Goal: Information Seeking & Learning: Learn about a topic

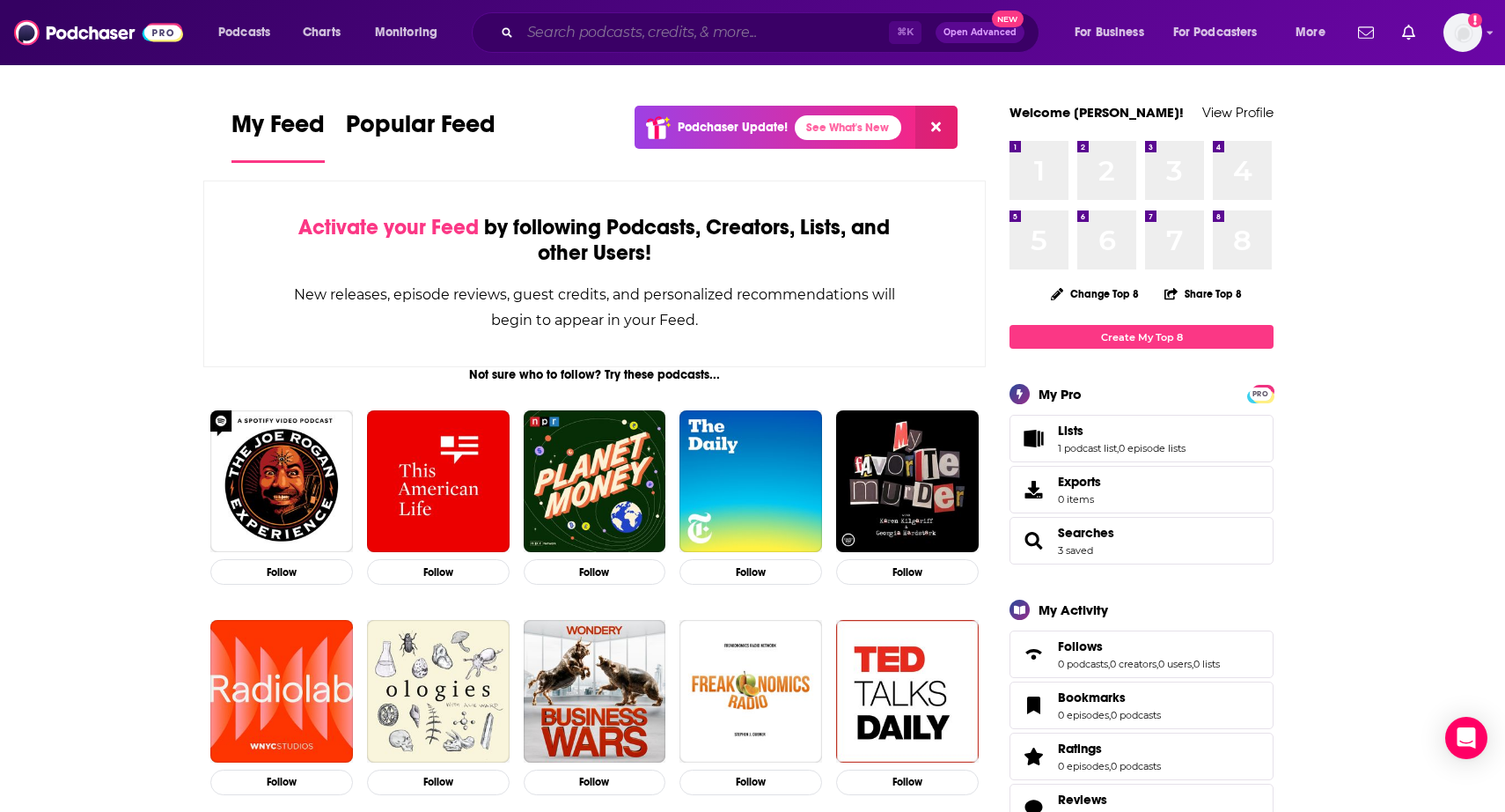
click at [745, 33] on input "Search podcasts, credits, & more..." at bounding box center [705, 32] width 369 height 28
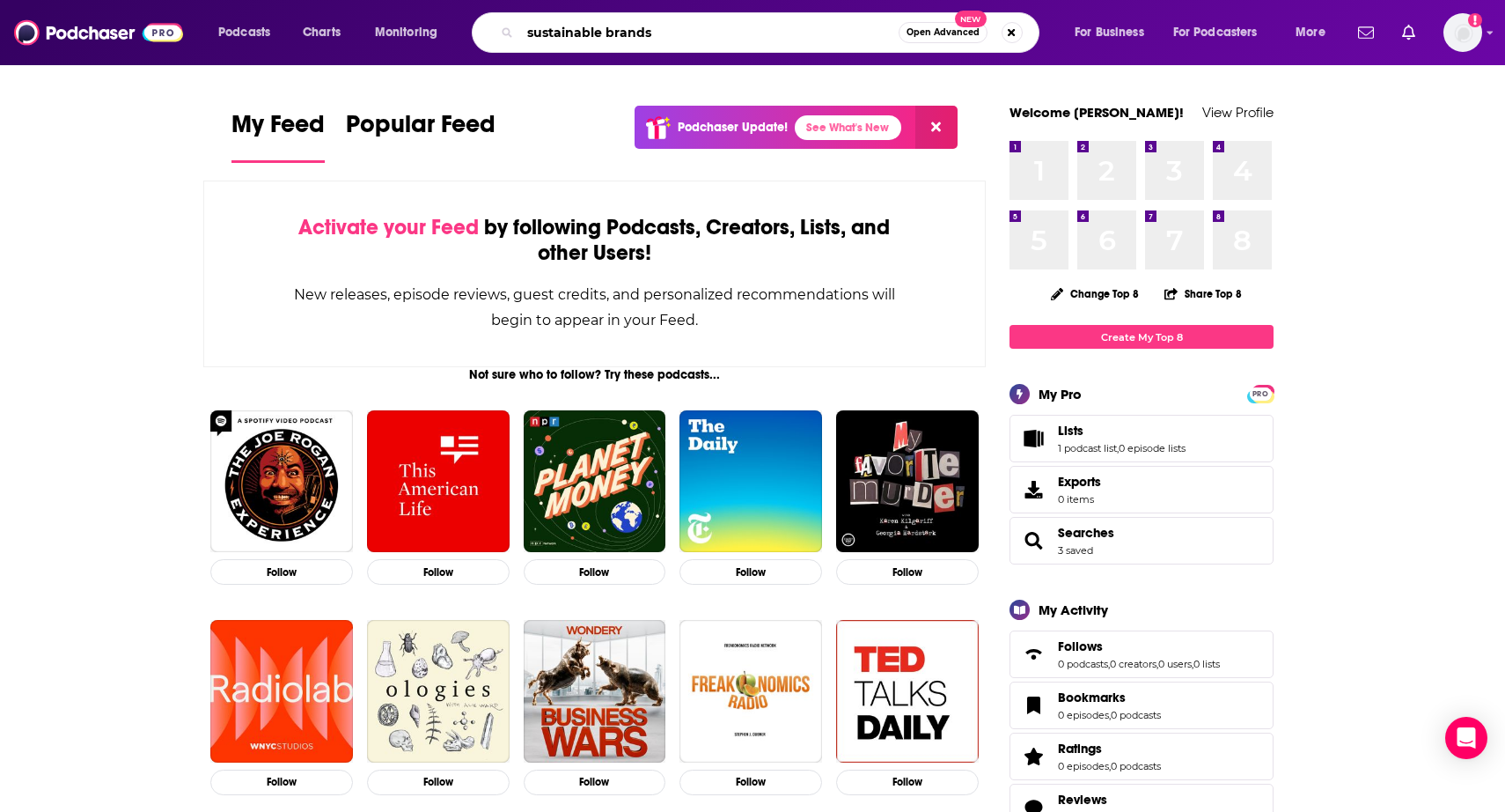
type input "sustainable brands"
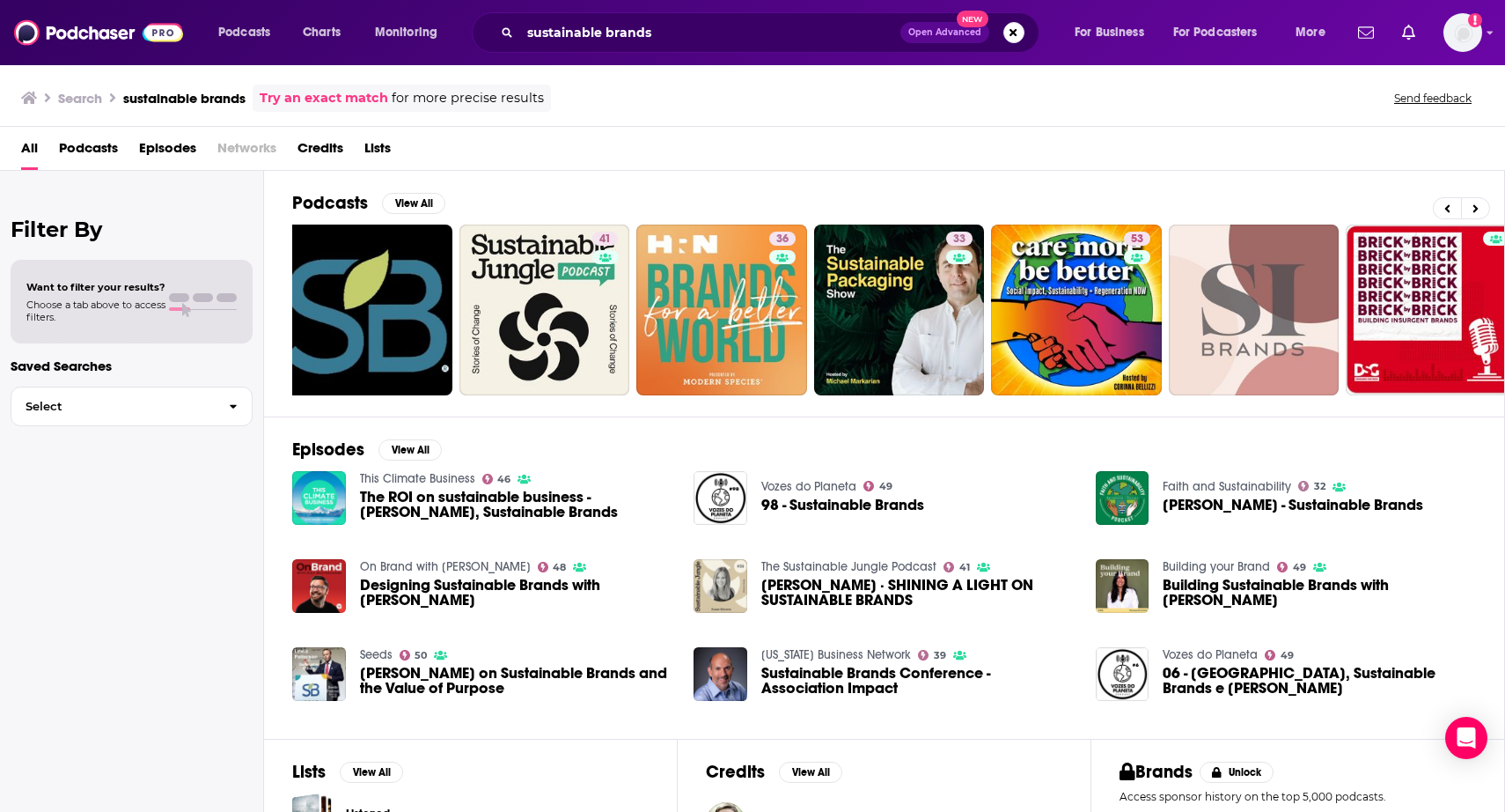
click at [111, 158] on span "Podcasts" at bounding box center [88, 151] width 59 height 36
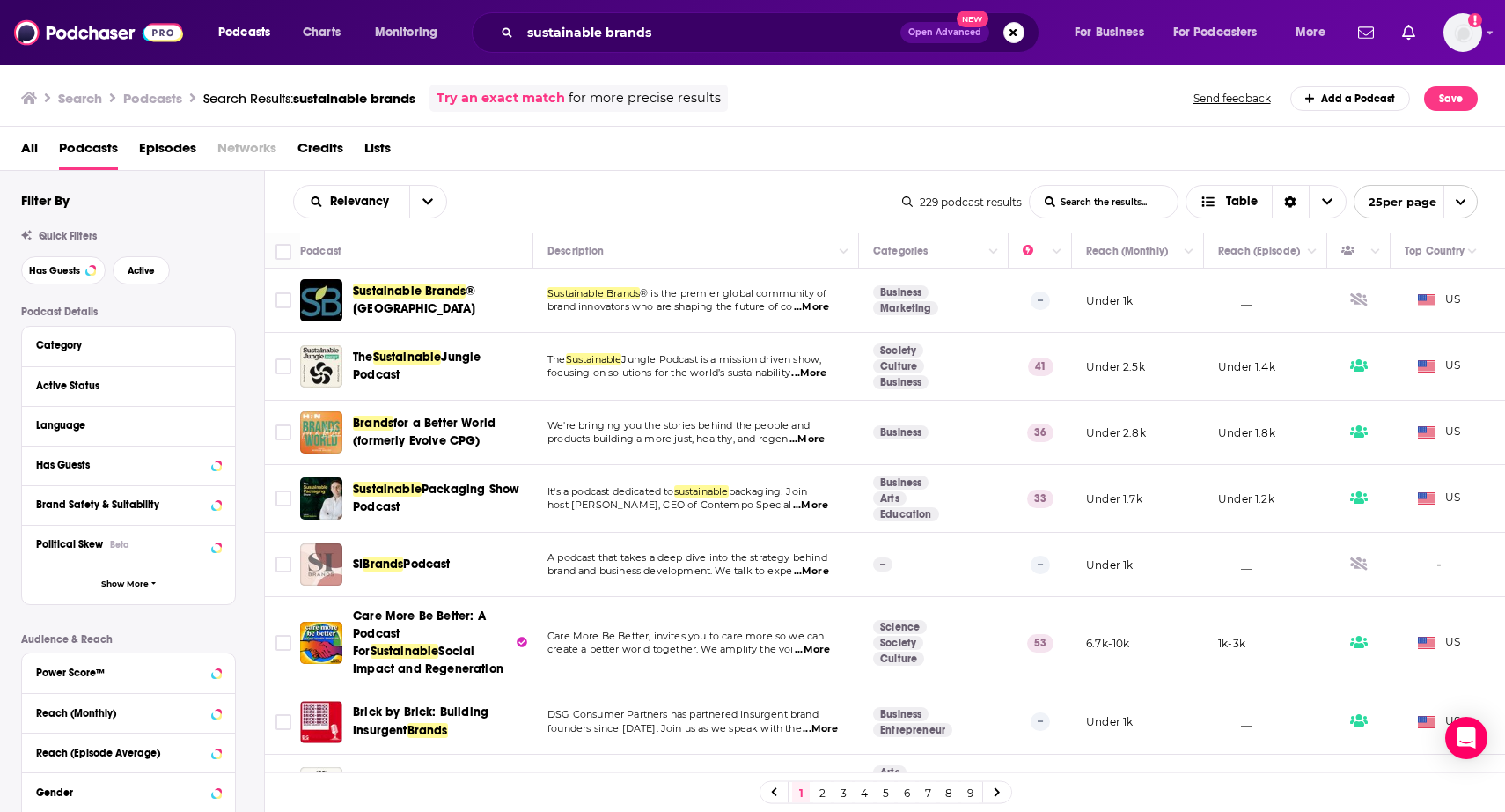
click at [826, 376] on span "...More" at bounding box center [809, 373] width 35 height 15
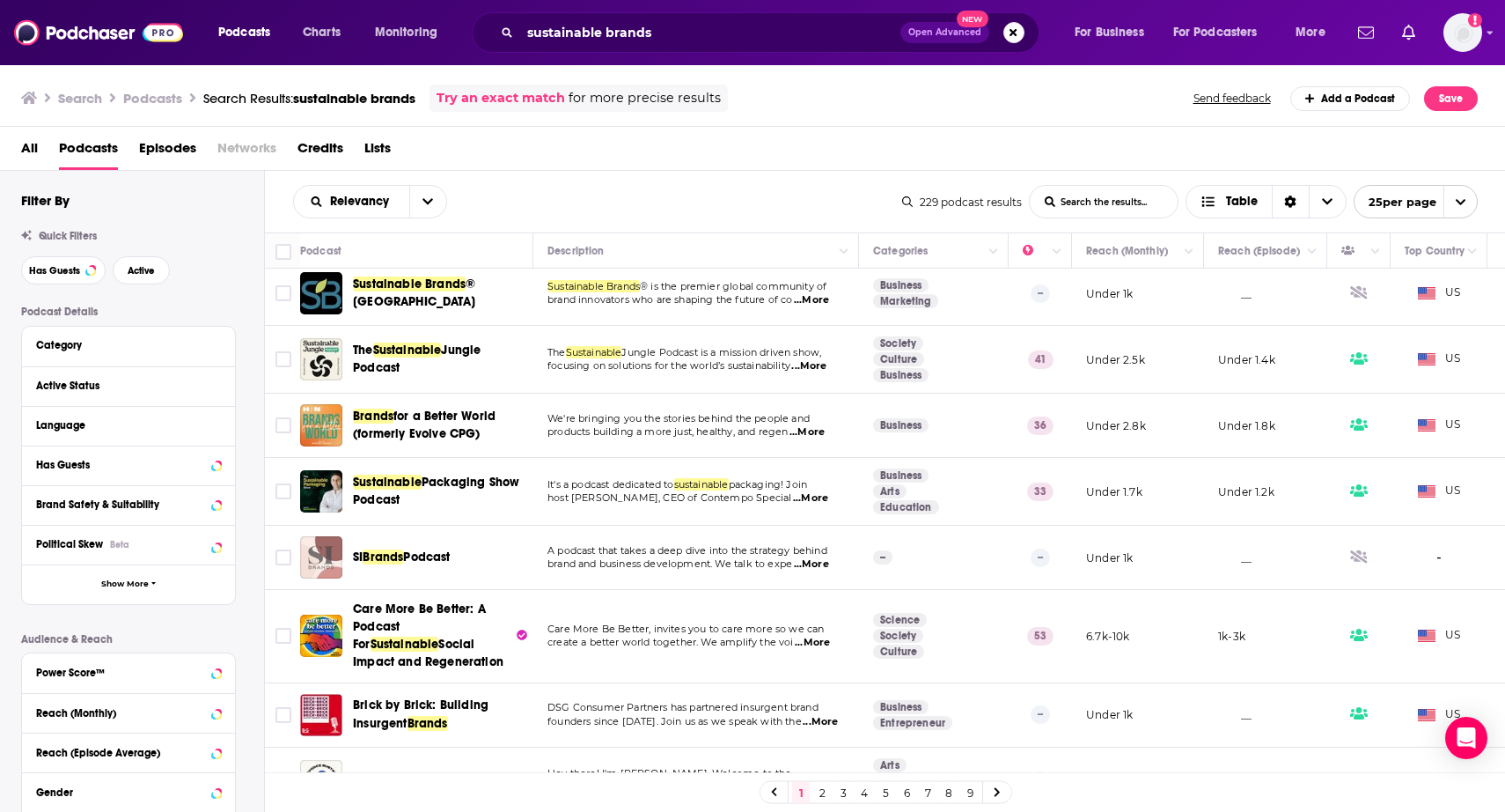
click at [211, 403] on div "Active Status" at bounding box center [129, 385] width 213 height 40
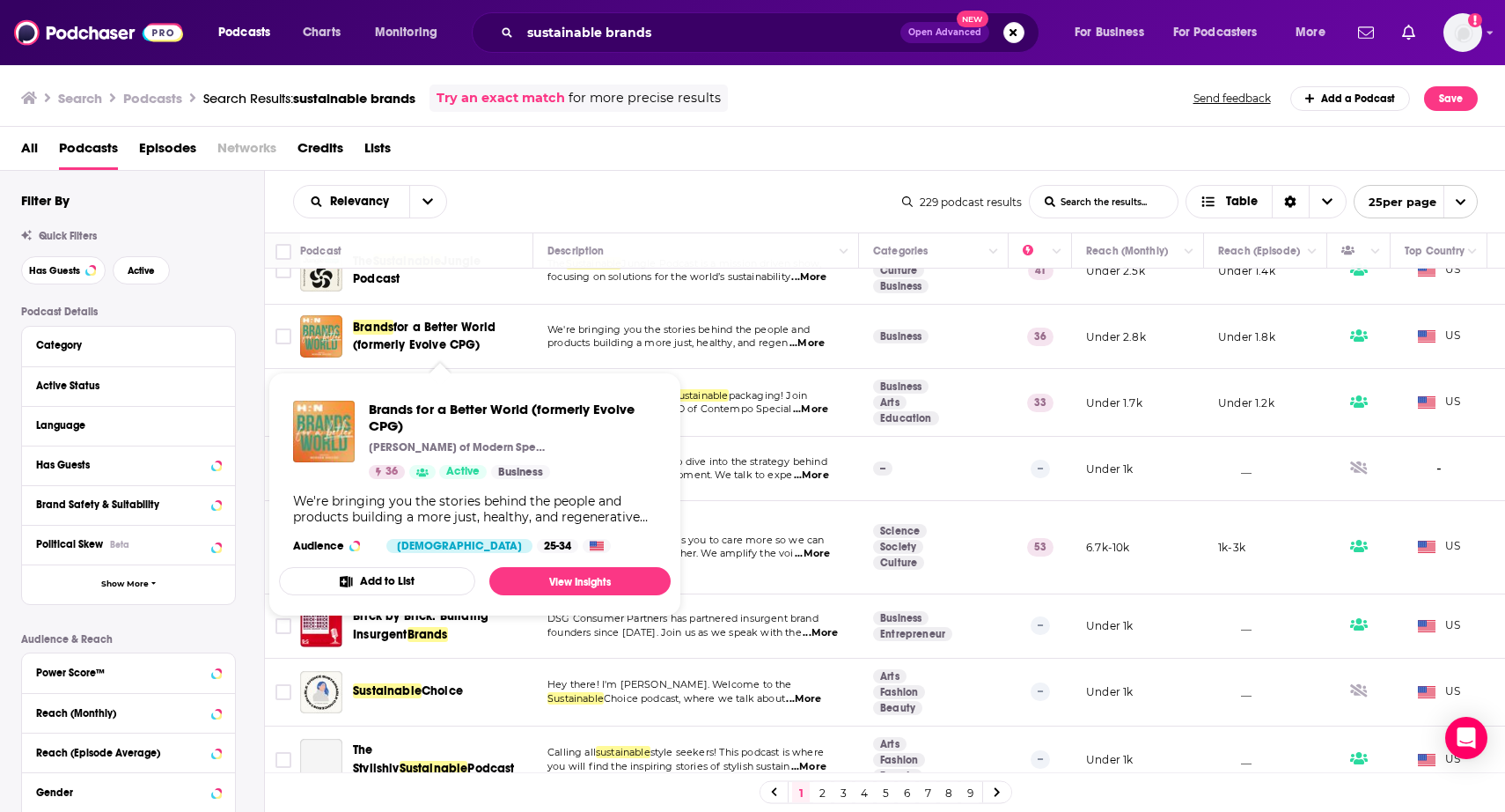
scroll to position [97, 0]
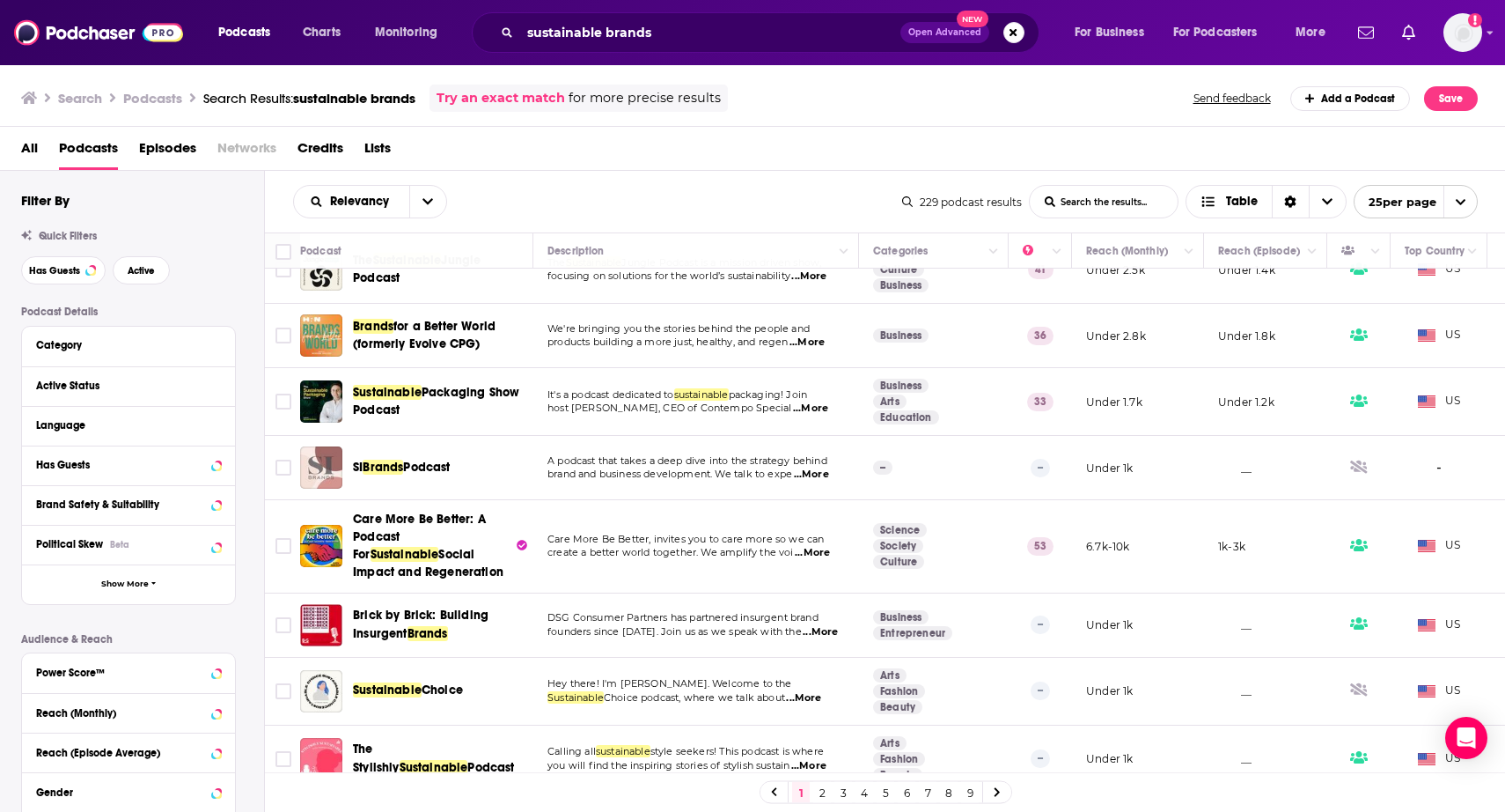
click at [816, 480] on span "...More" at bounding box center [811, 474] width 35 height 15
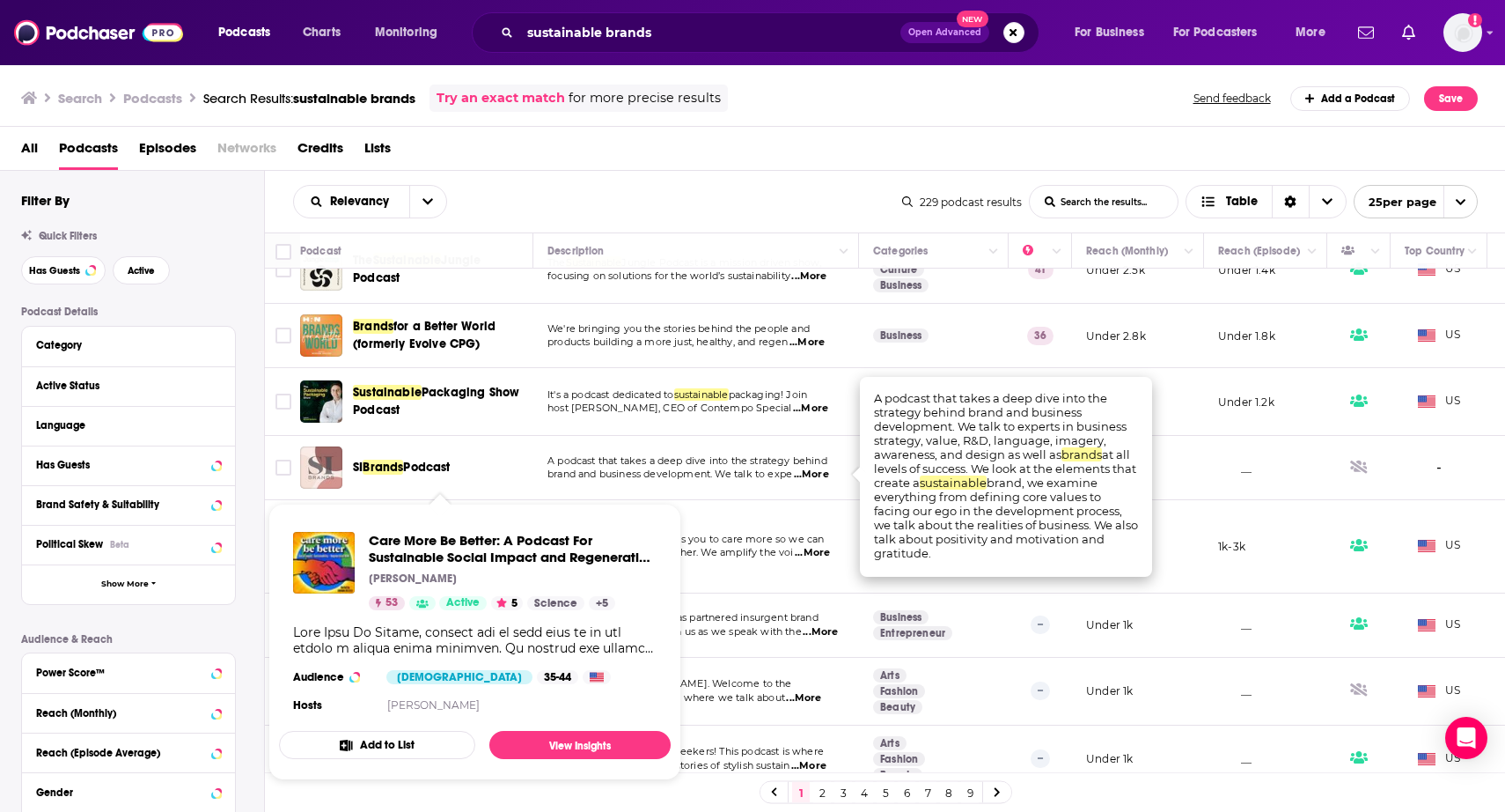
click at [752, 170] on div "All Podcasts Episodes Networks Credits Lists" at bounding box center [757, 151] width 1471 height 36
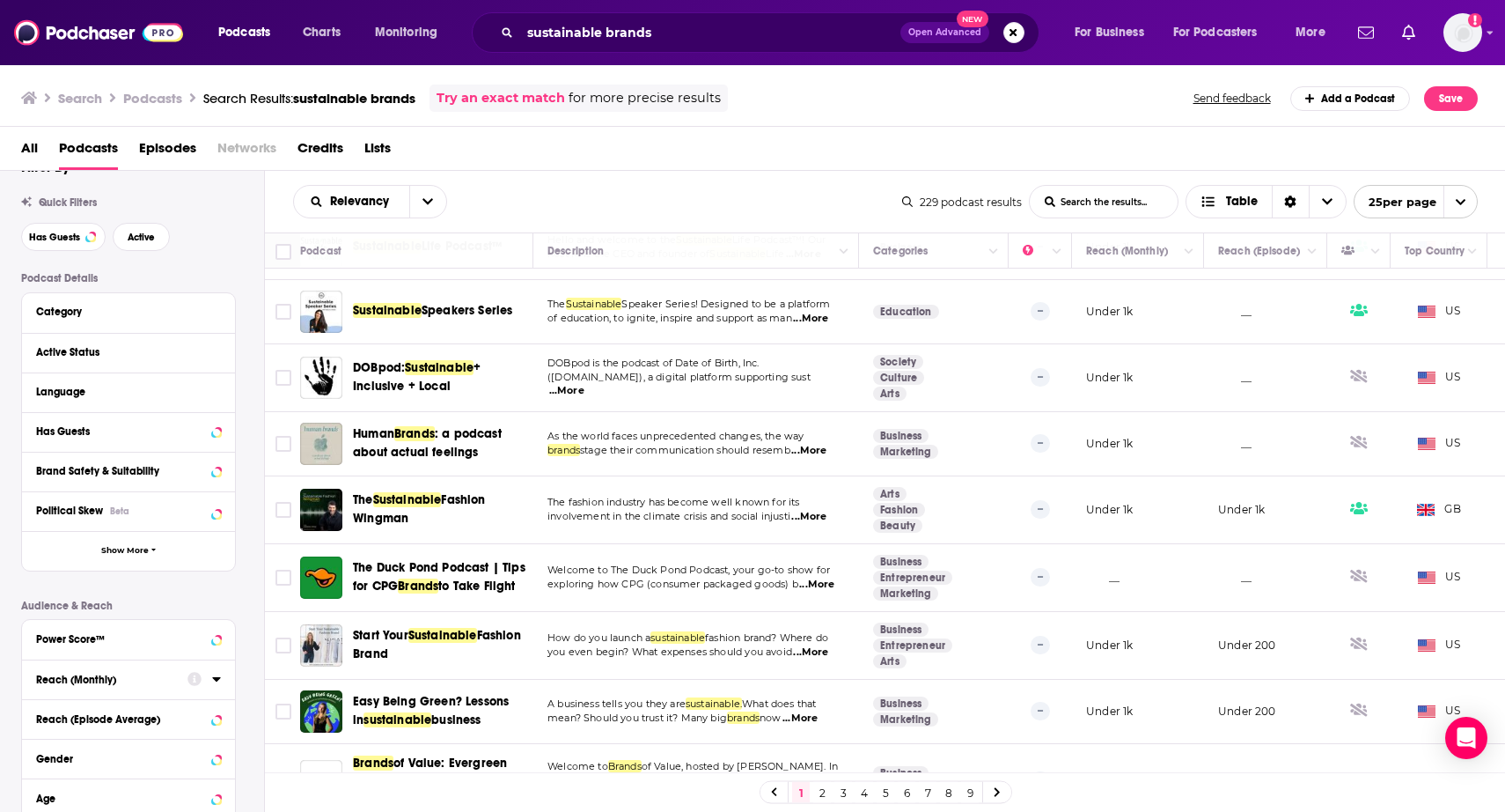
scroll to position [1187, 0]
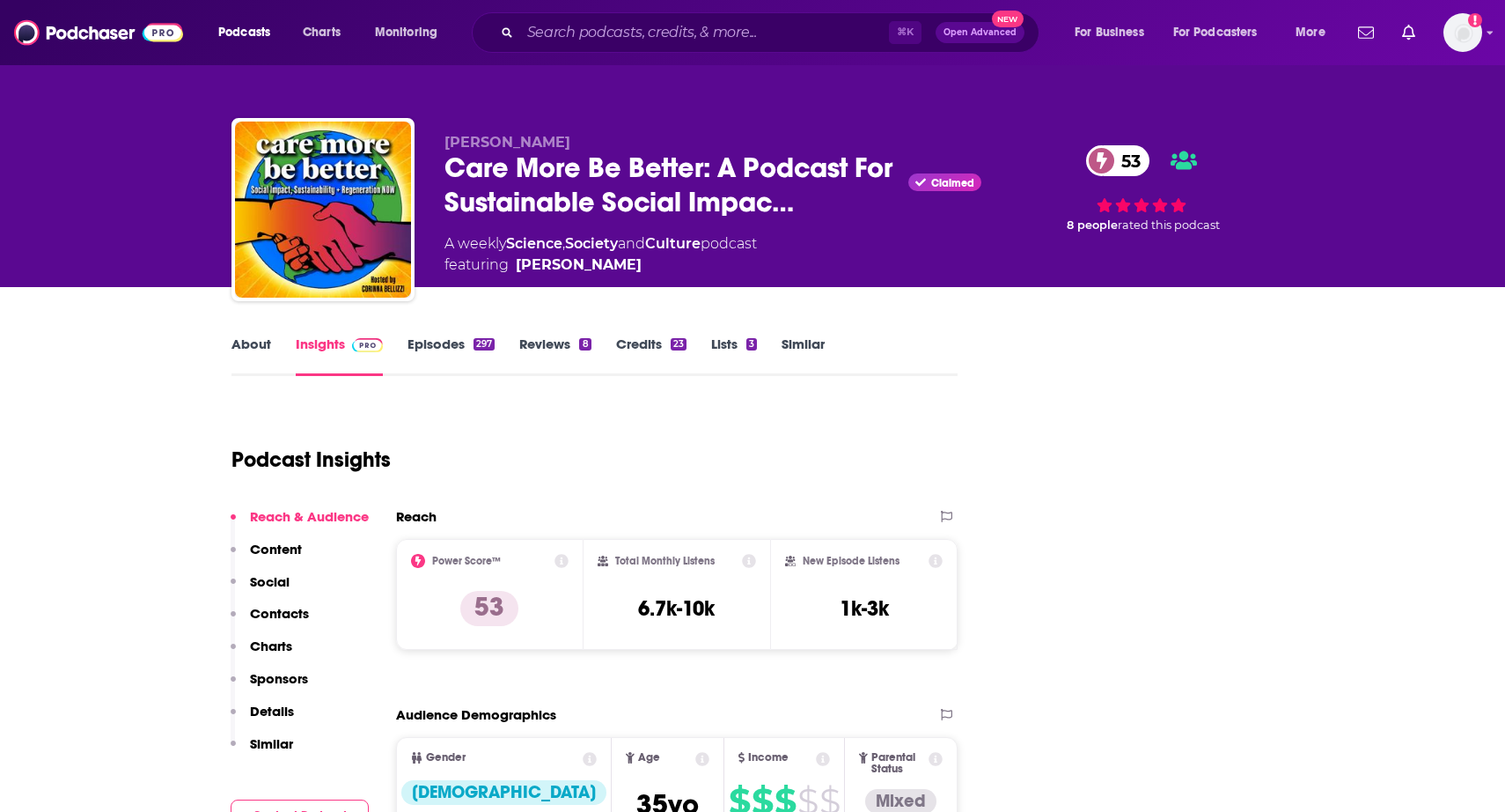
click at [233, 365] on link "About" at bounding box center [251, 356] width 40 height 41
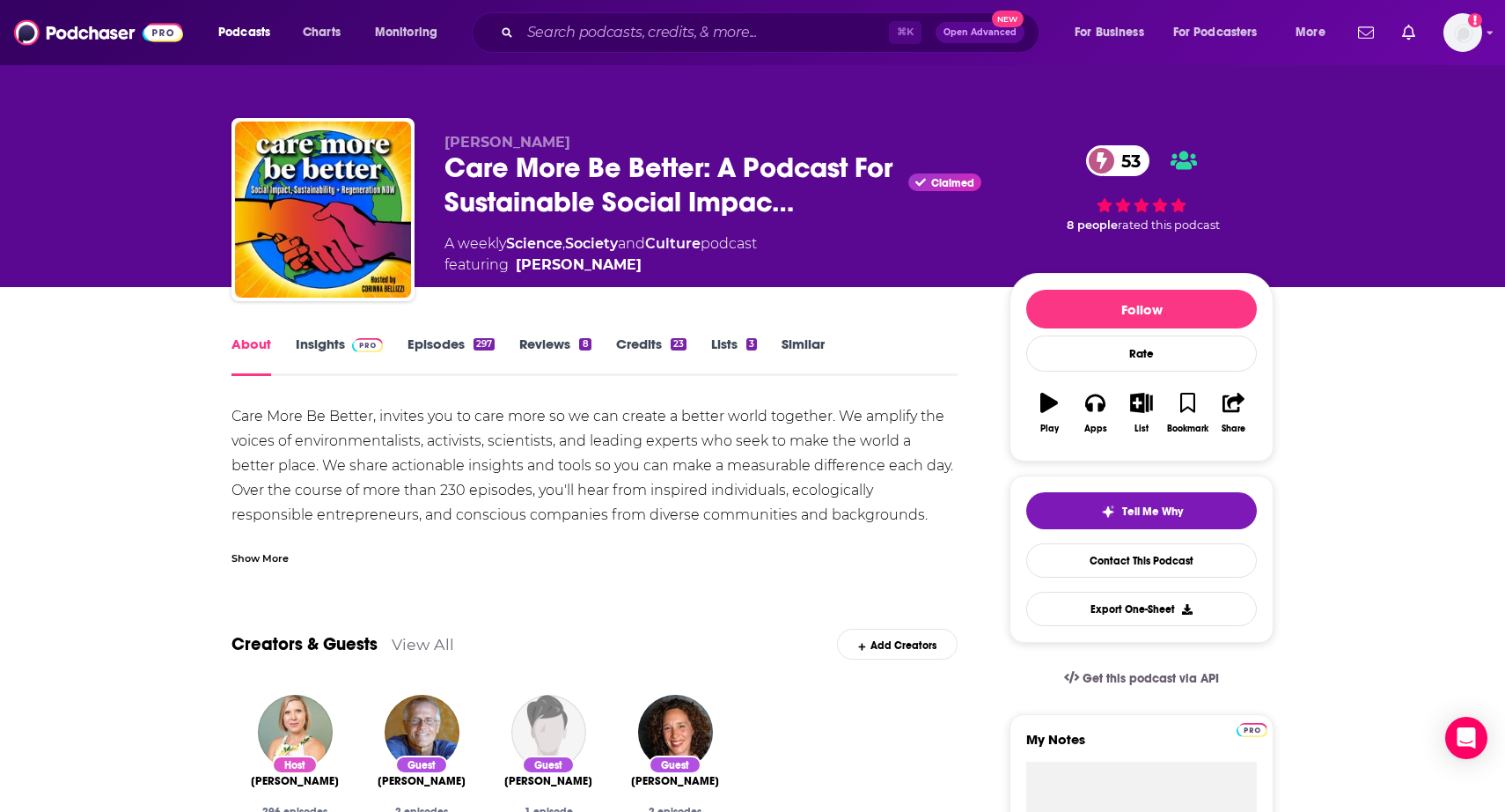
click at [355, 352] on span at bounding box center [368, 344] width 31 height 16
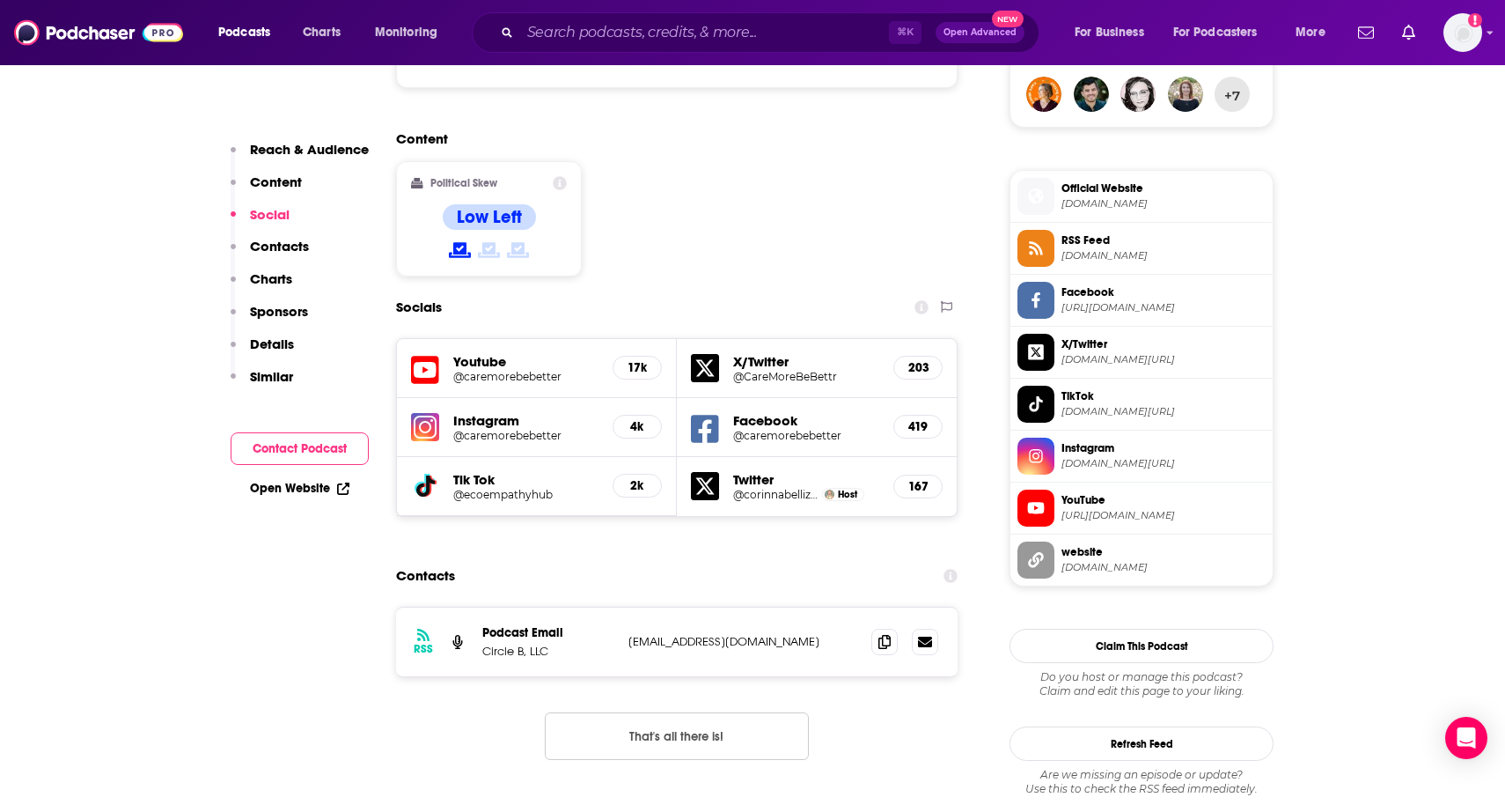
scroll to position [1329, 0]
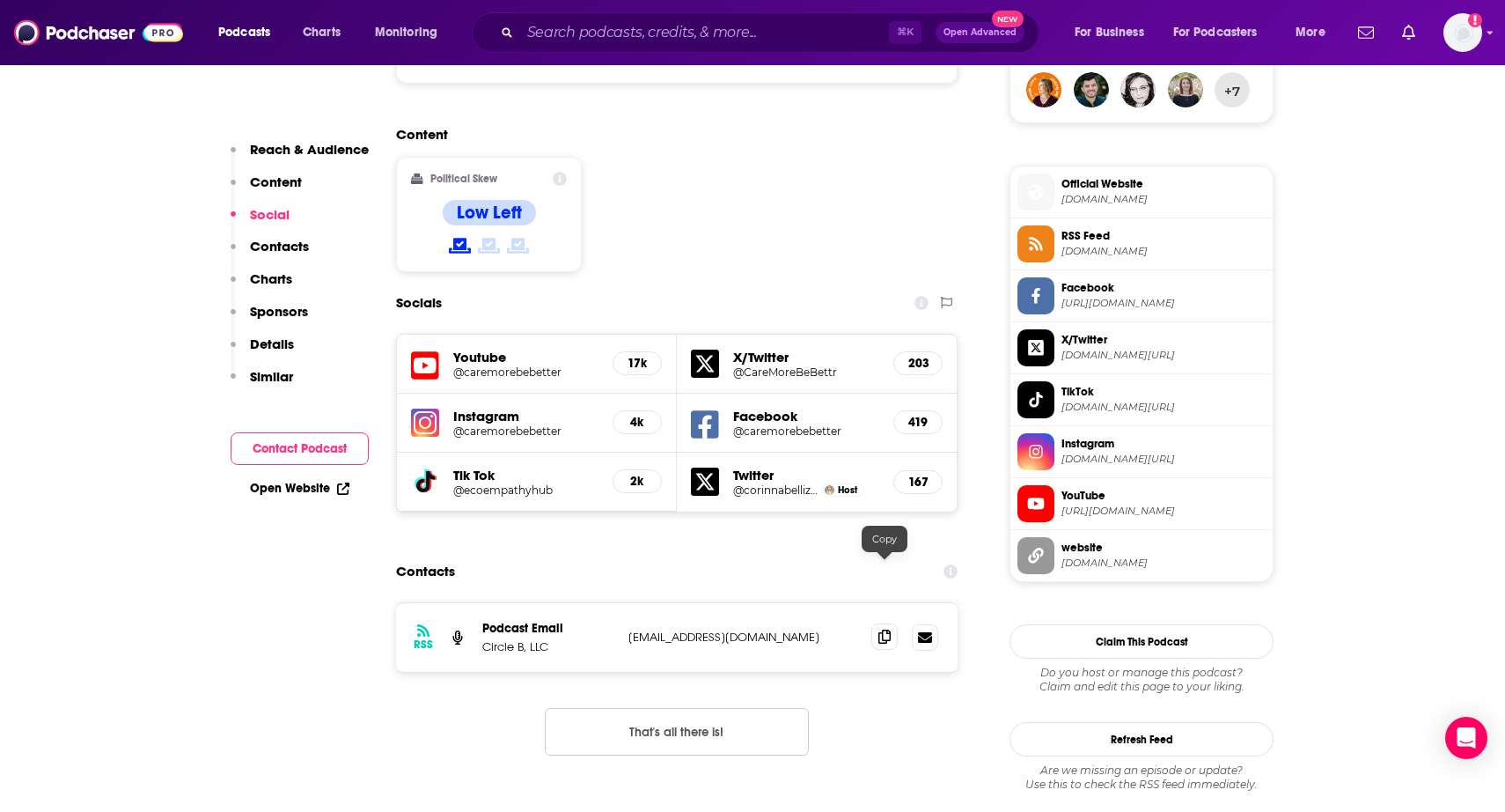
click at [893, 623] on span at bounding box center [885, 636] width 26 height 26
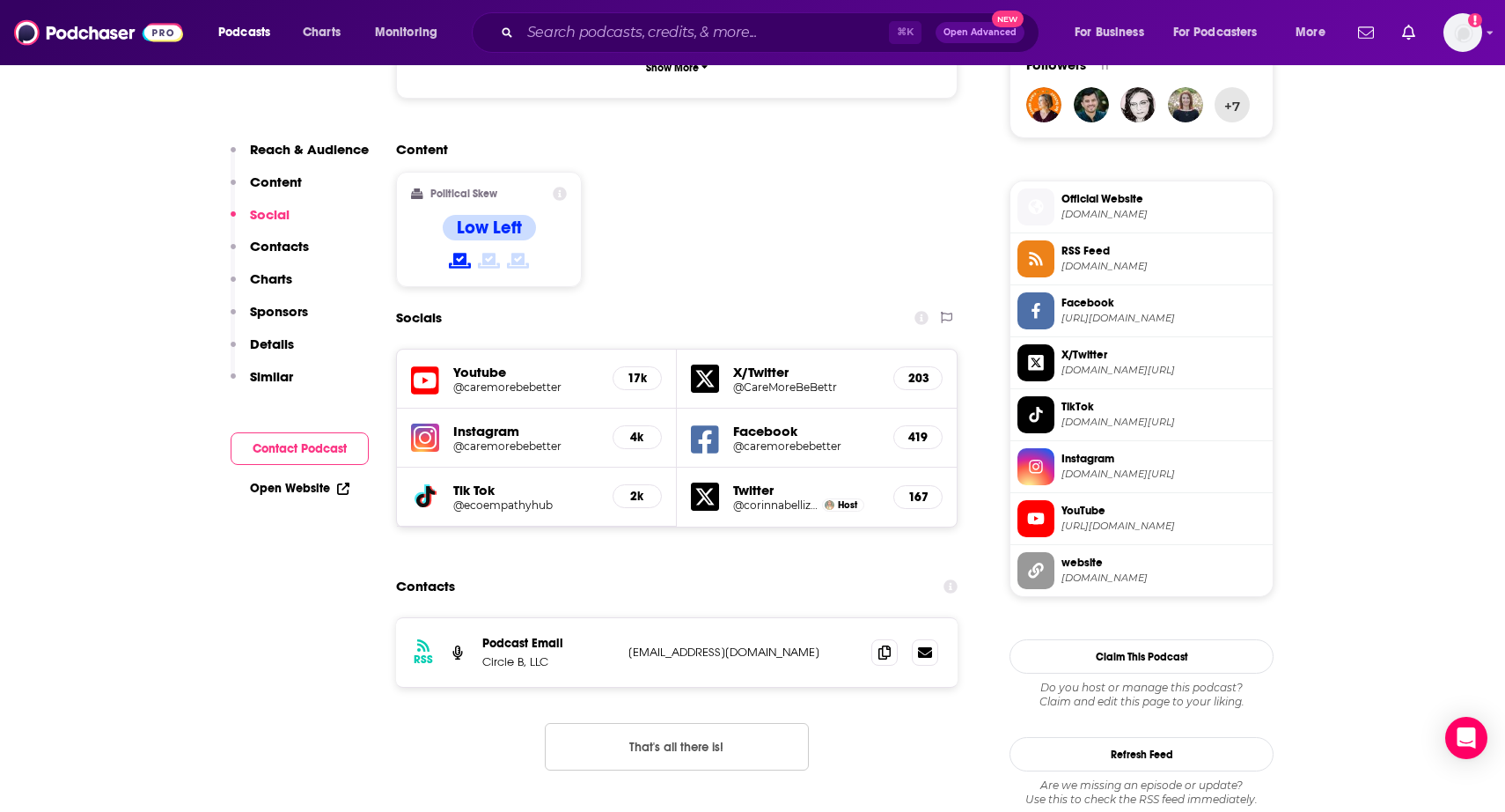
scroll to position [1311, 0]
click at [534, 365] on h5 "Youtube" at bounding box center [526, 373] width 145 height 16
click at [534, 382] on h5 "@caremorebebetter" at bounding box center [526, 389] width 145 height 14
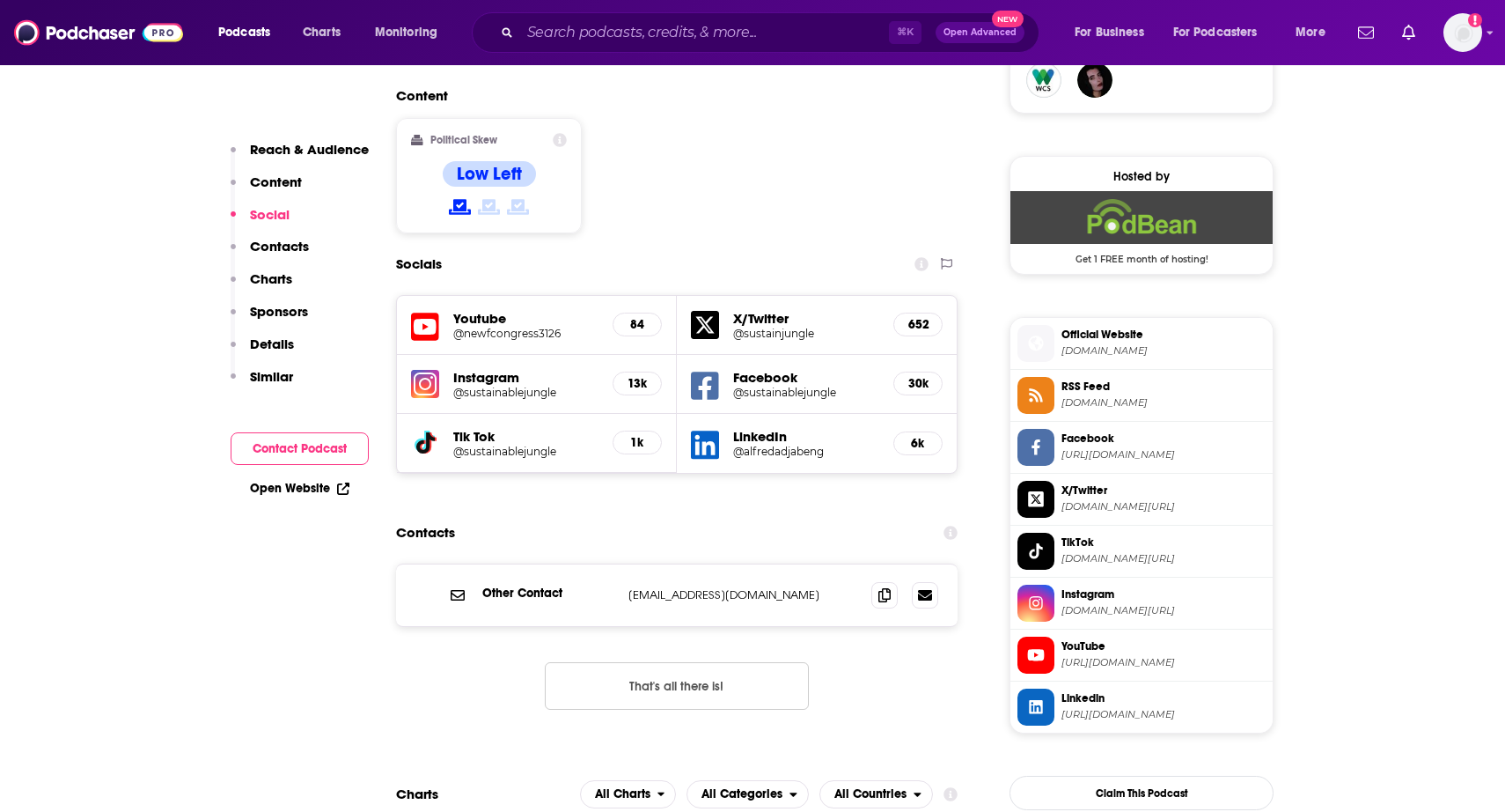
scroll to position [1347, 0]
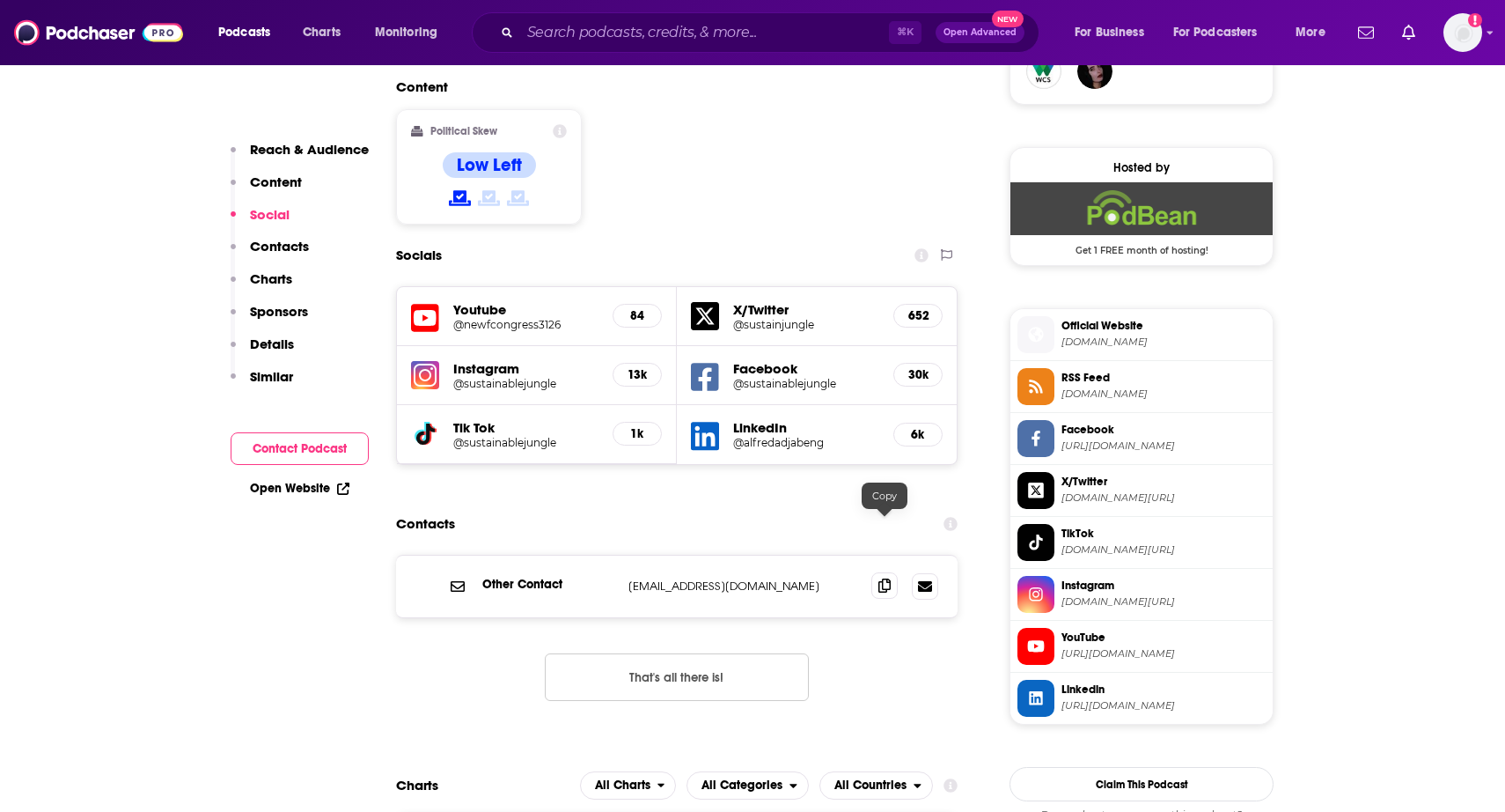
click at [893, 572] on span at bounding box center [885, 585] width 26 height 26
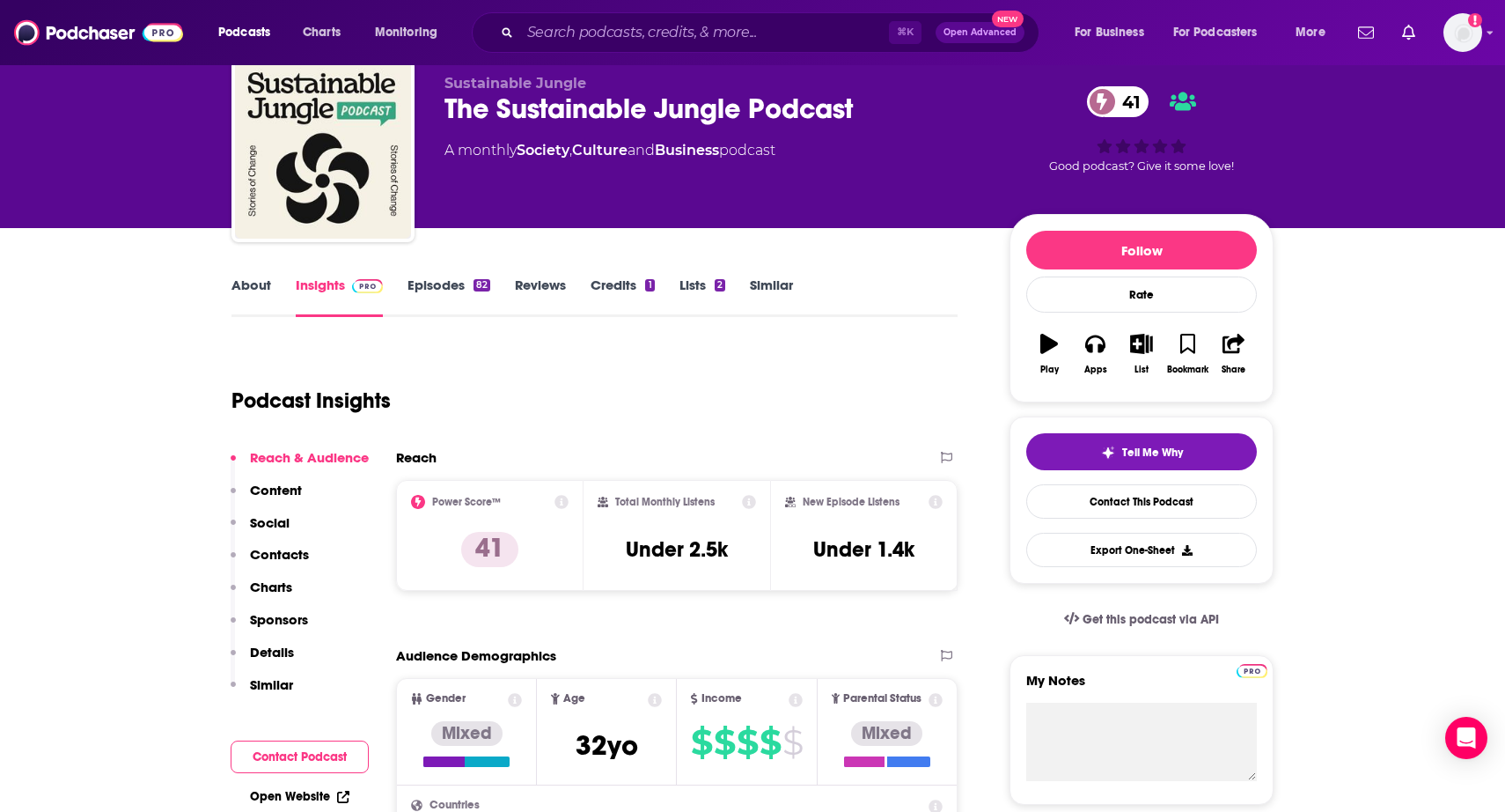
scroll to position [0, 0]
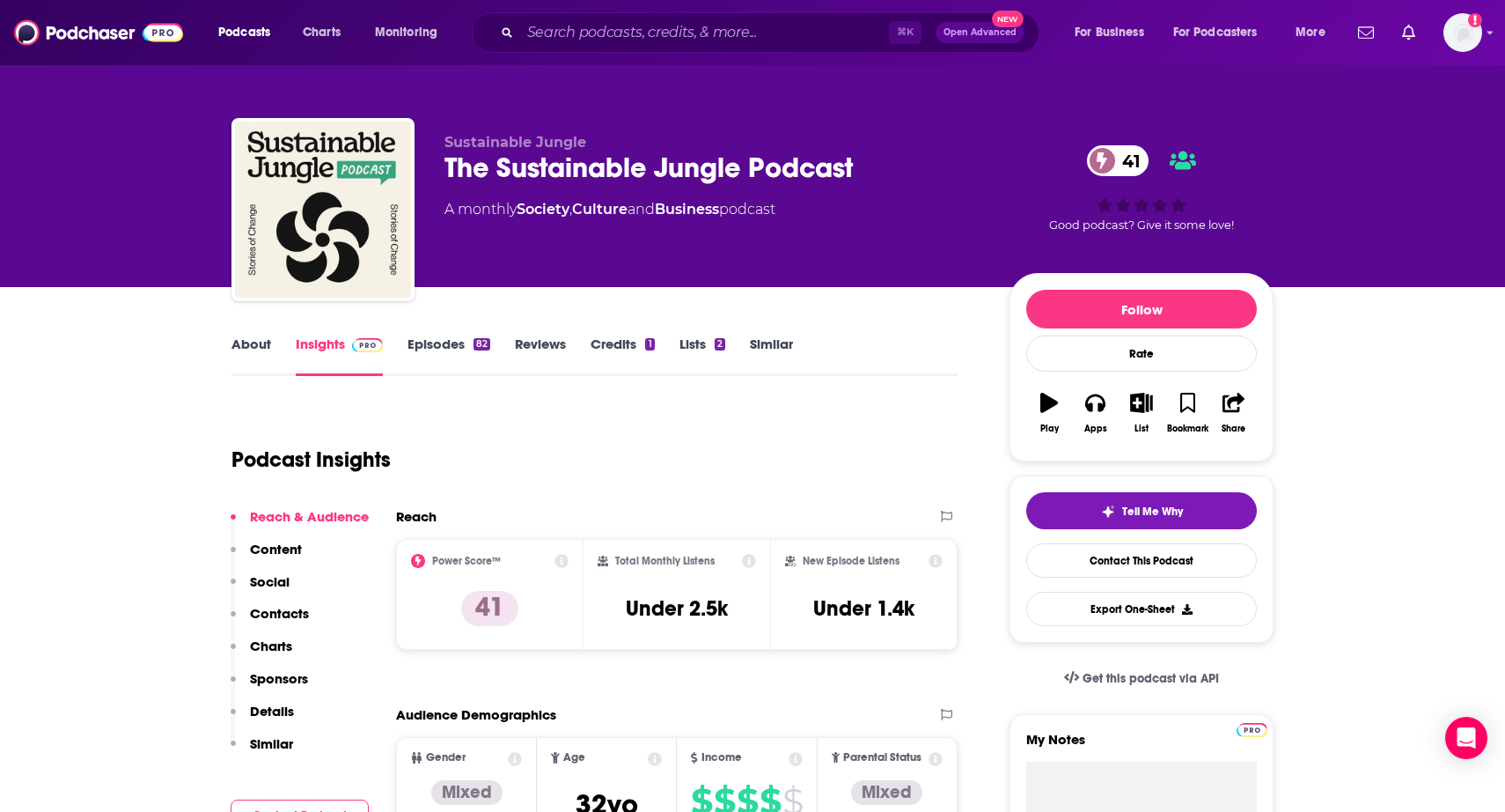
click at [774, 346] on link "Similar" at bounding box center [771, 356] width 44 height 41
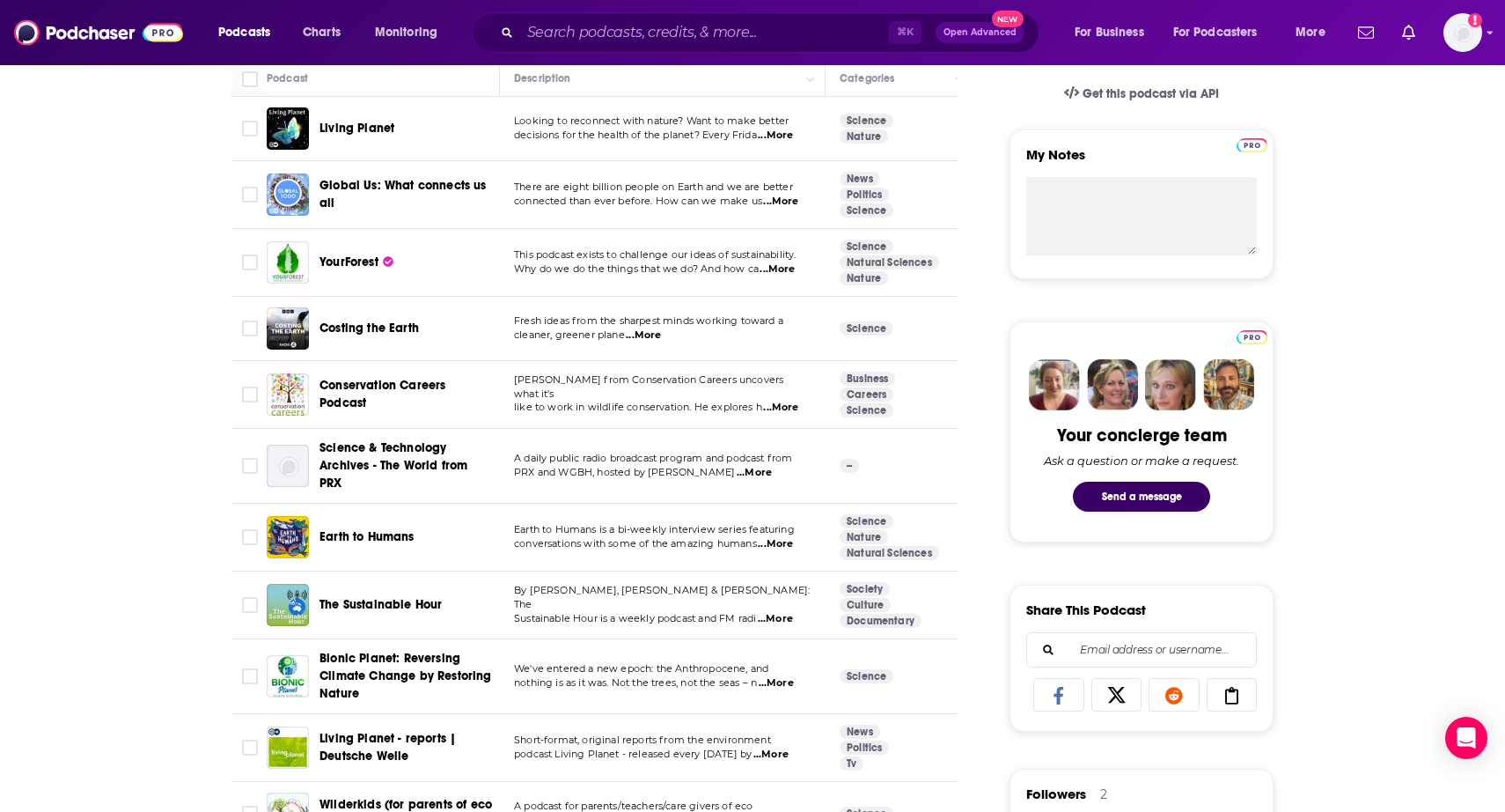
click at [774, 537] on span "...More" at bounding box center [775, 544] width 35 height 15
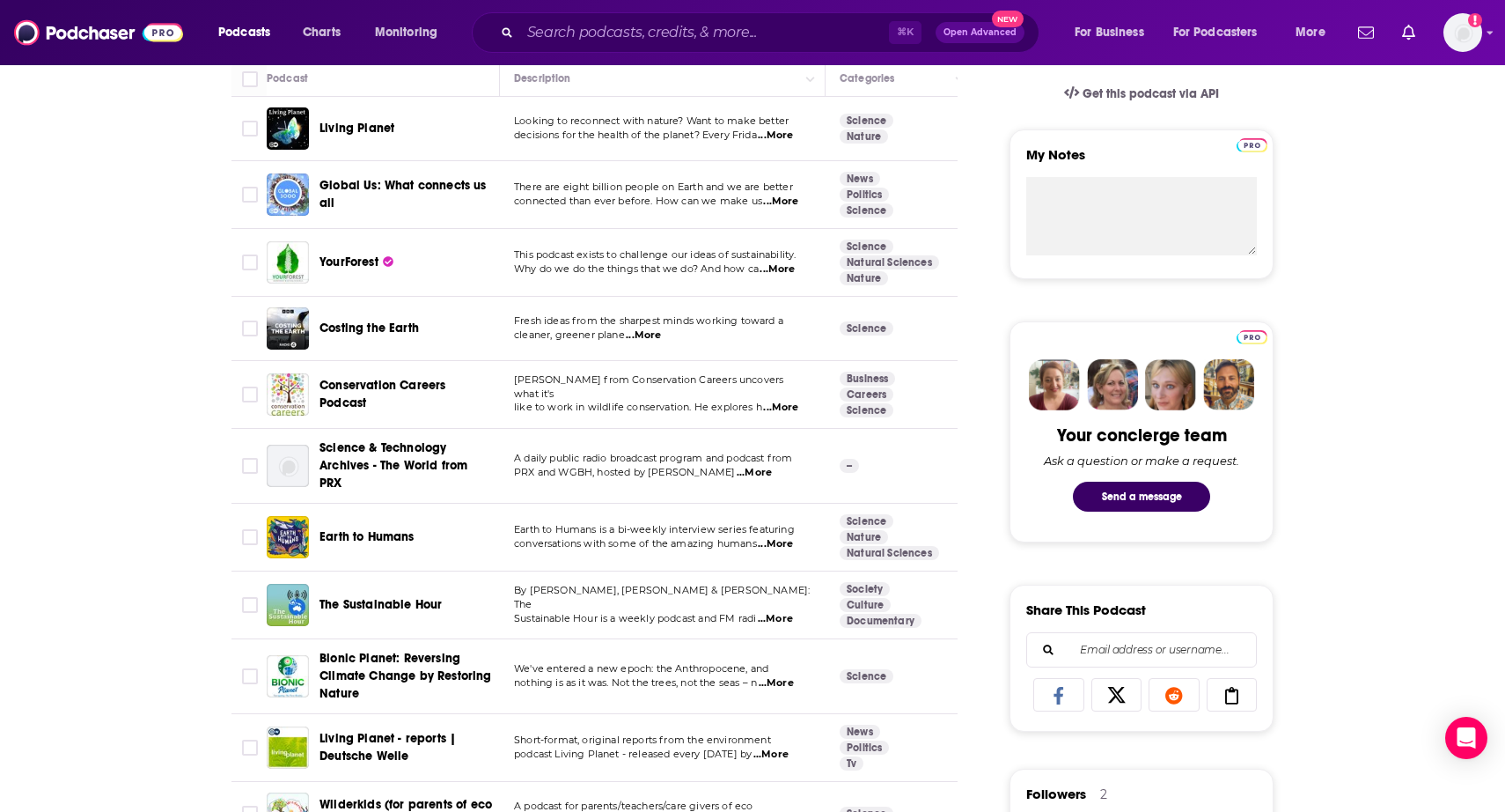
click at [791, 612] on span "...More" at bounding box center [775, 618] width 35 height 15
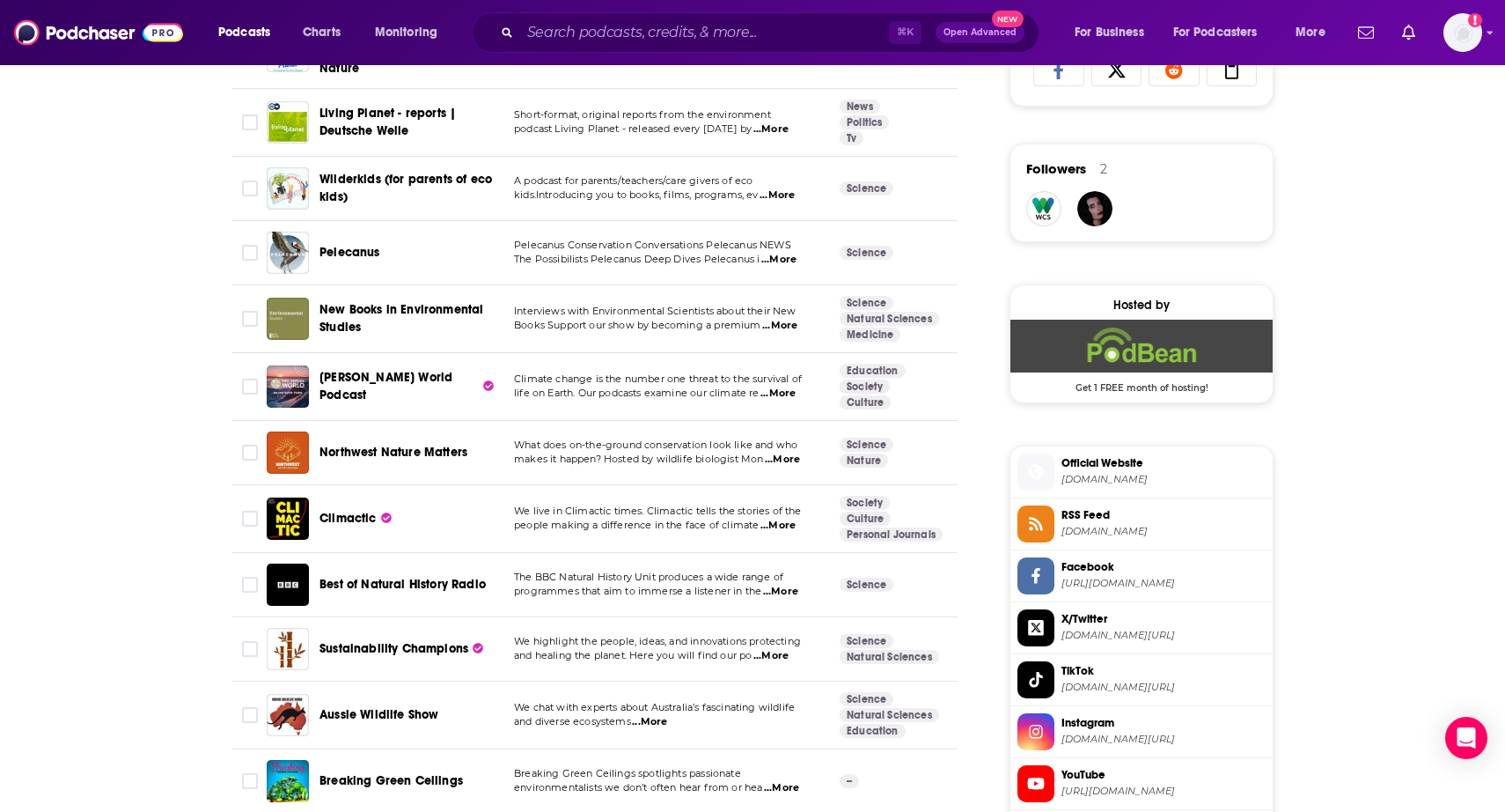
click at [774, 648] on span "...More" at bounding box center [771, 655] width 35 height 15
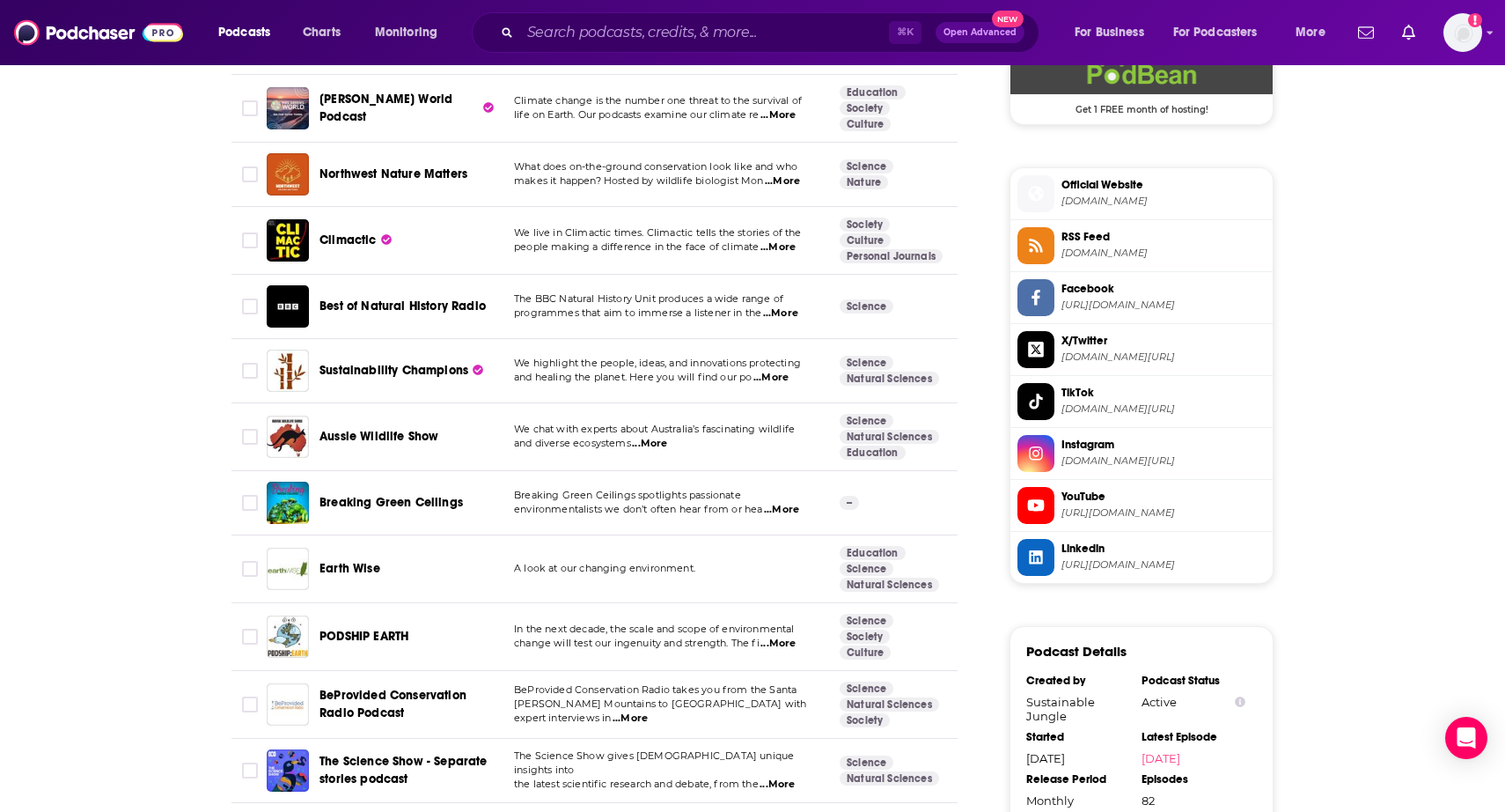
click at [789, 637] on span "...More" at bounding box center [778, 644] width 35 height 15
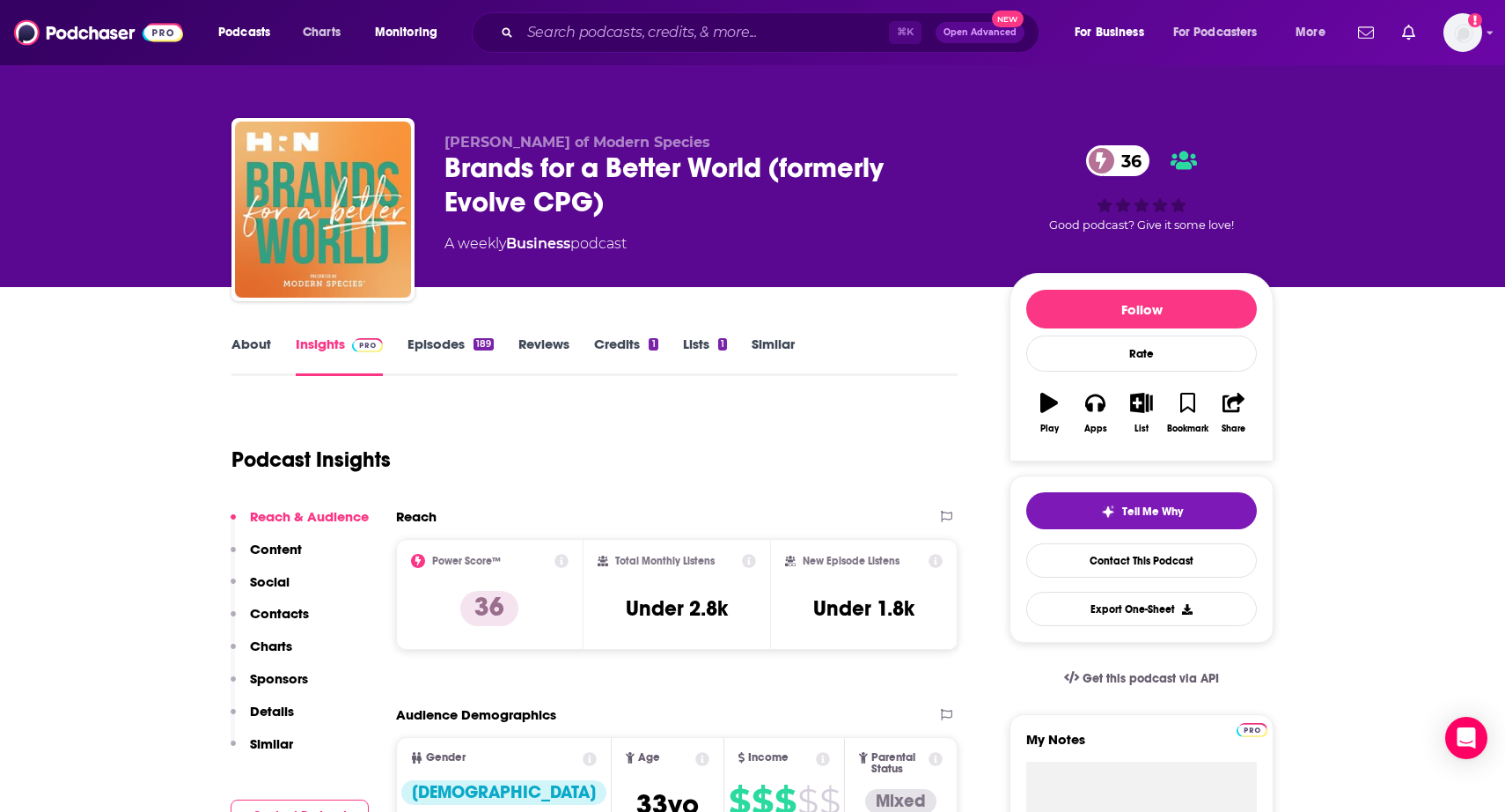
click at [262, 344] on link "About" at bounding box center [251, 356] width 40 height 41
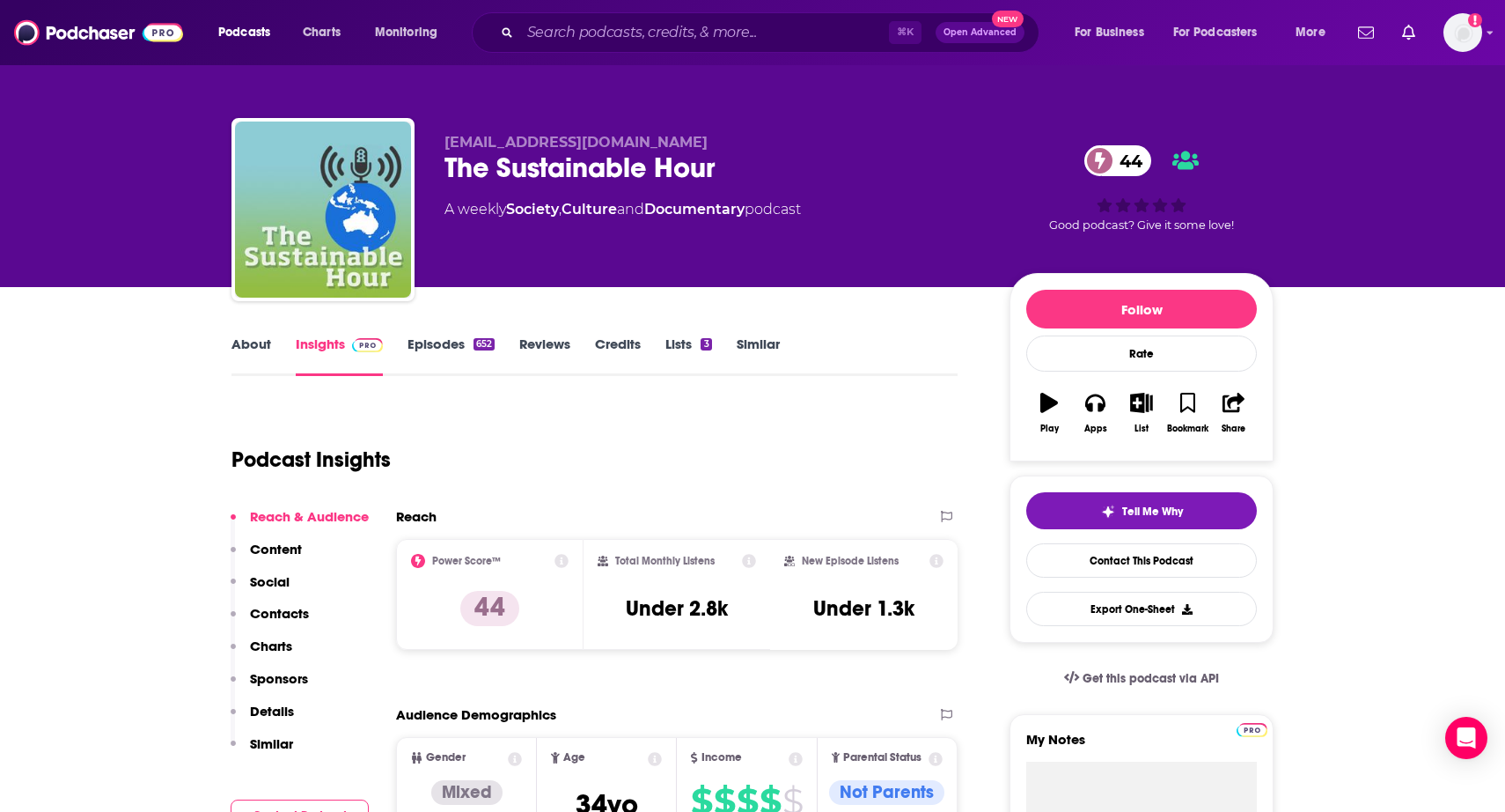
click at [257, 343] on link "About" at bounding box center [251, 356] width 40 height 41
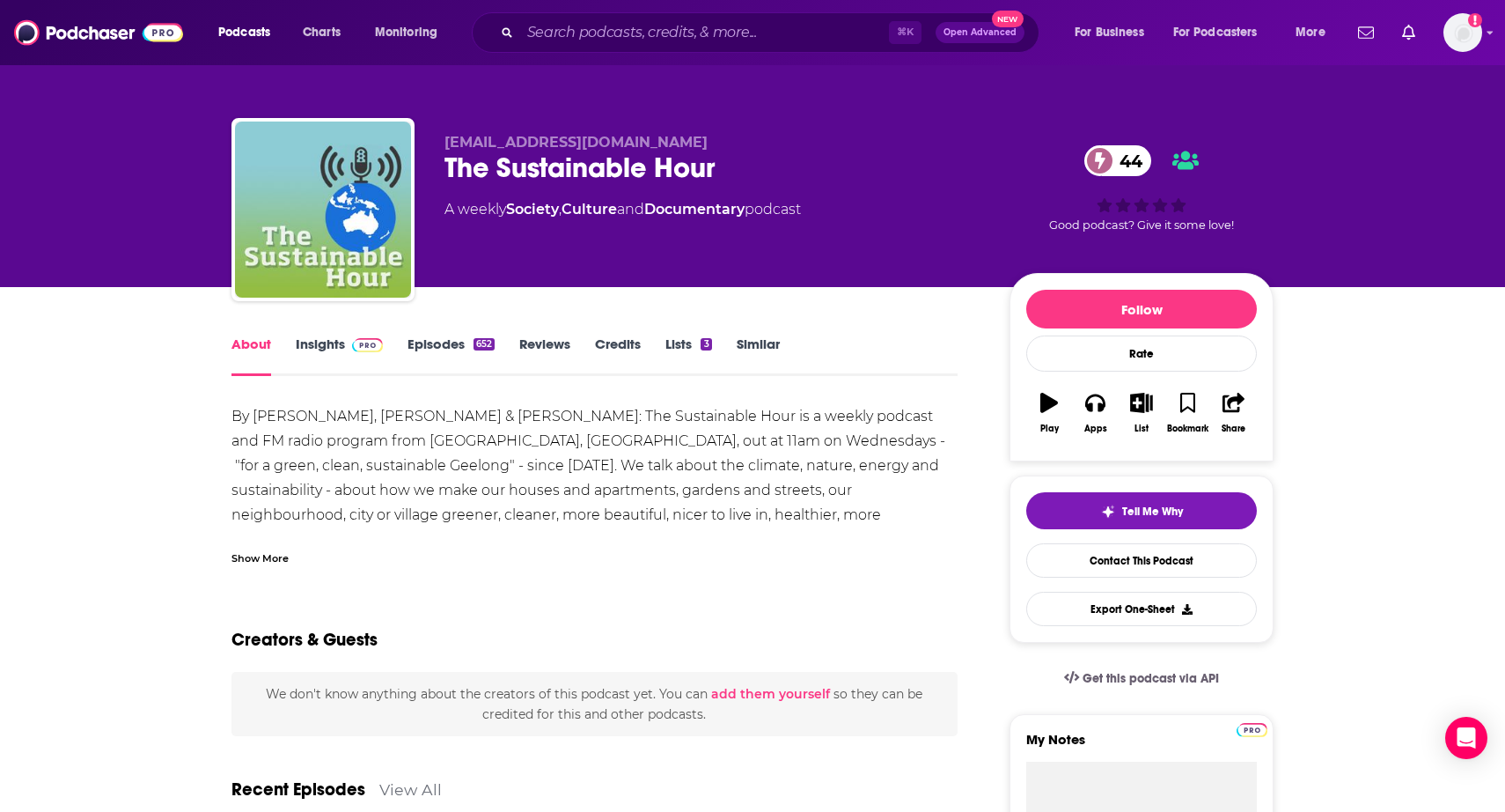
click at [272, 551] on div "Show More" at bounding box center [259, 556] width 57 height 16
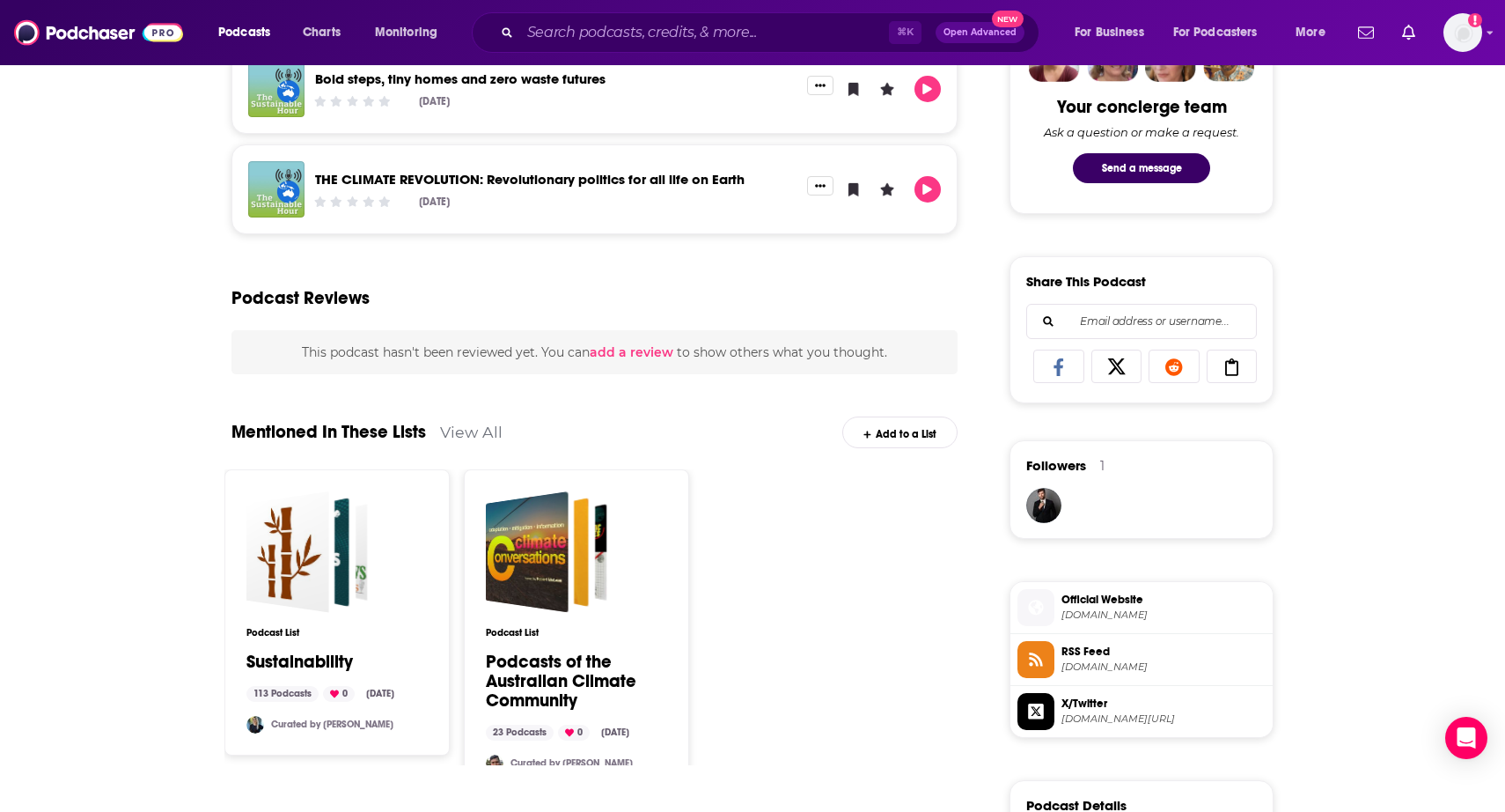
scroll to position [930, 0]
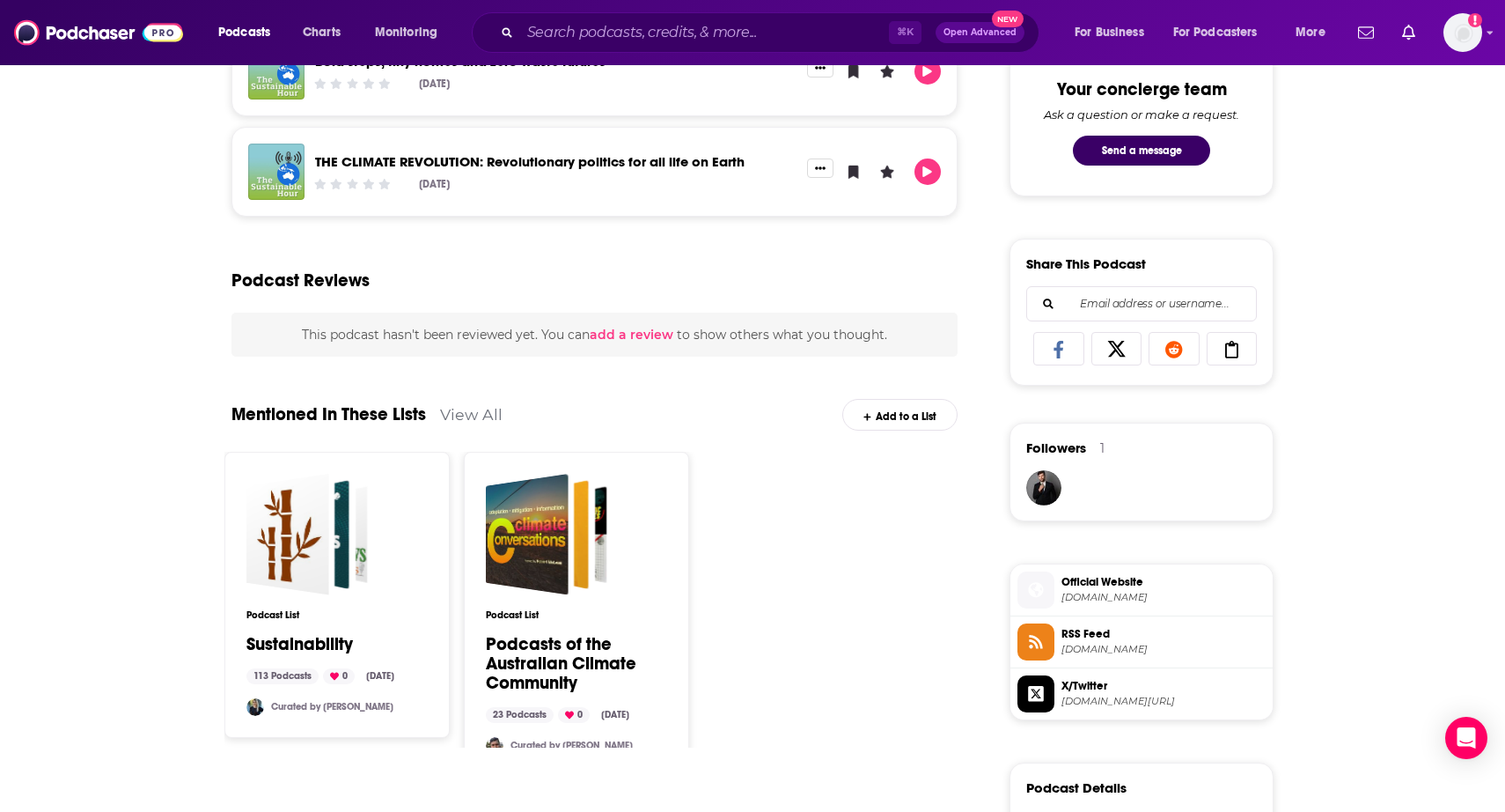
click at [1096, 593] on span "climatesafety.info" at bounding box center [1163, 597] width 204 height 14
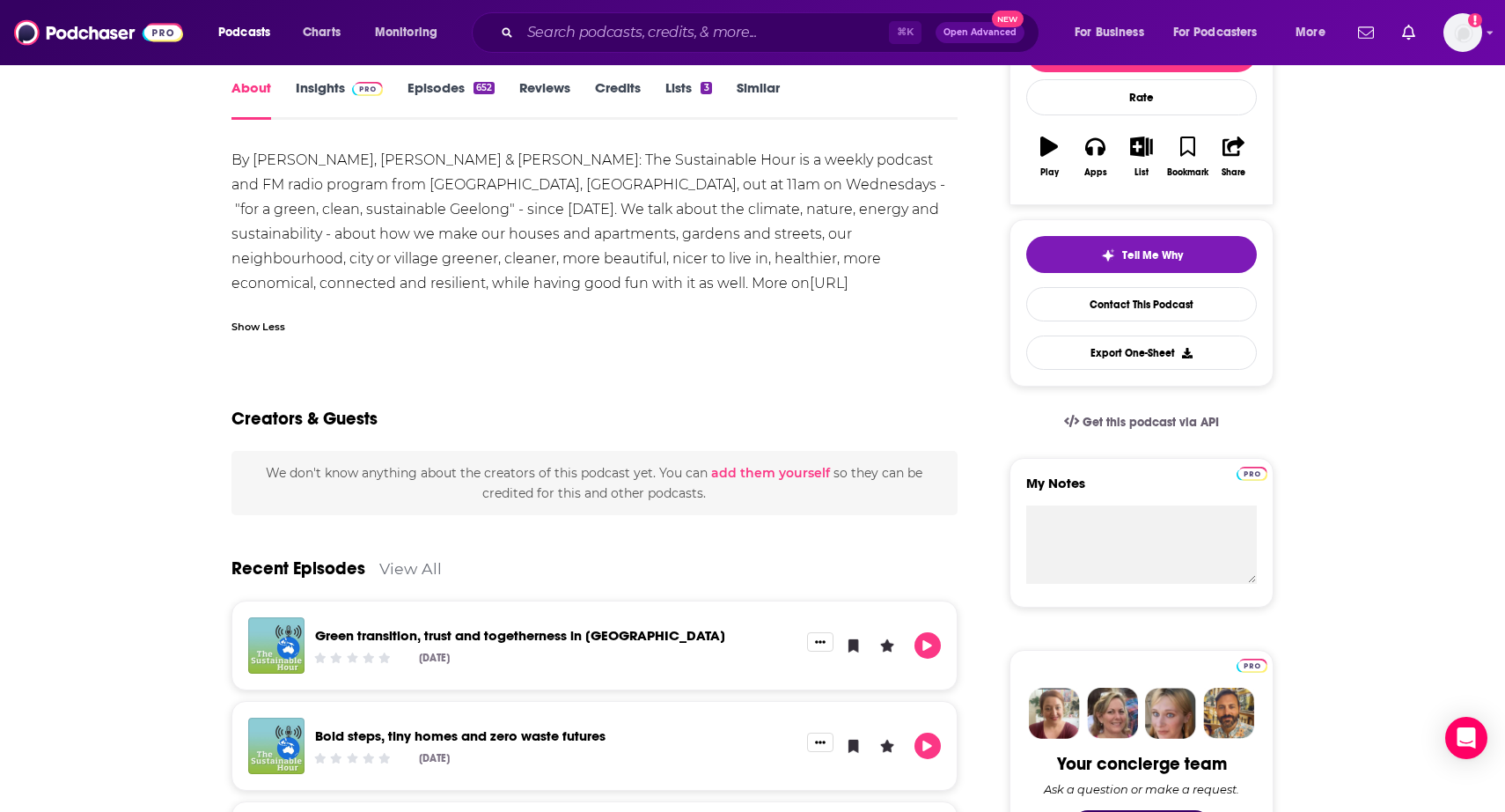
scroll to position [0, 0]
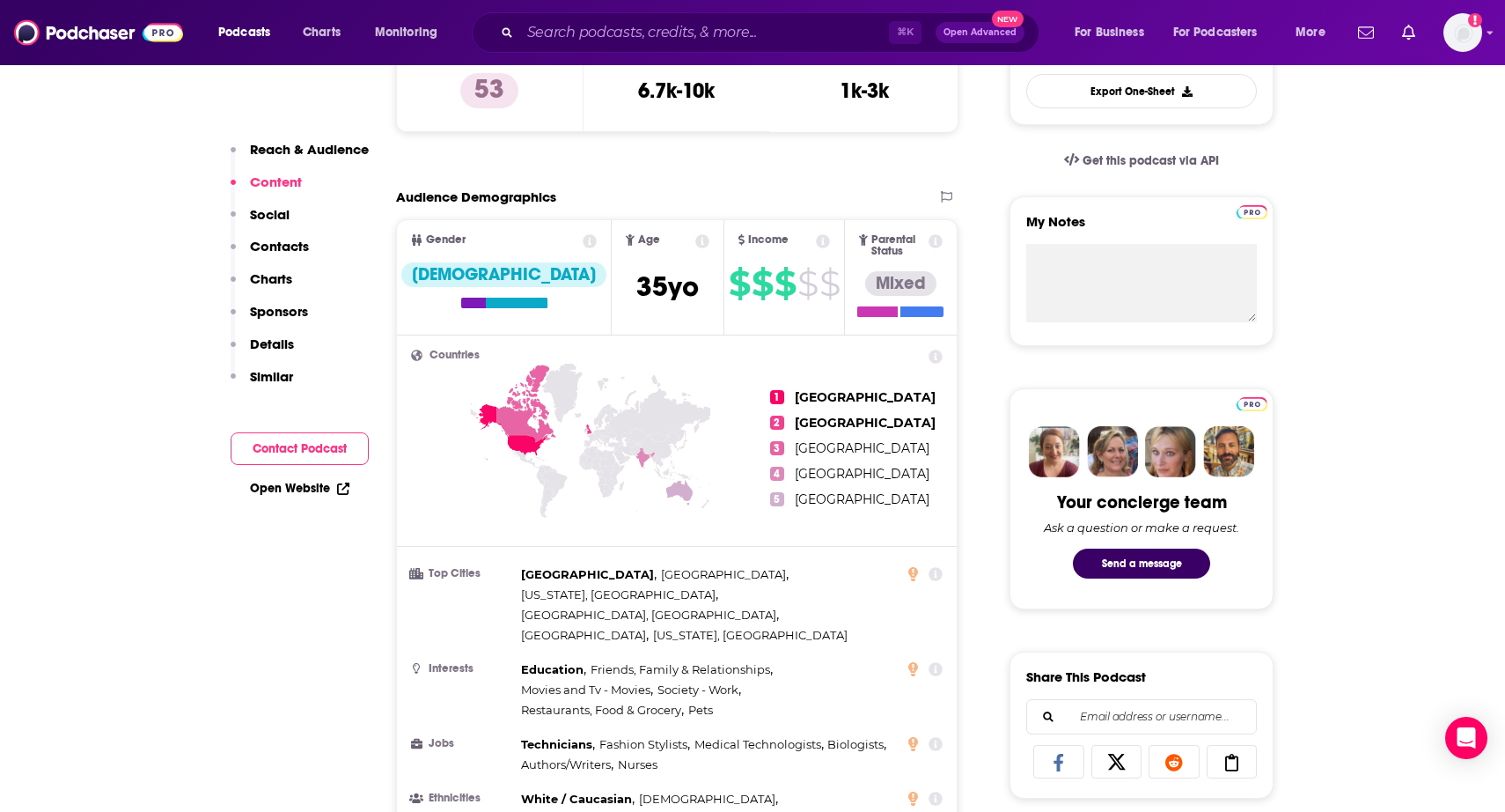
scroll to position [231, 0]
